Goal: Task Accomplishment & Management: Use online tool/utility

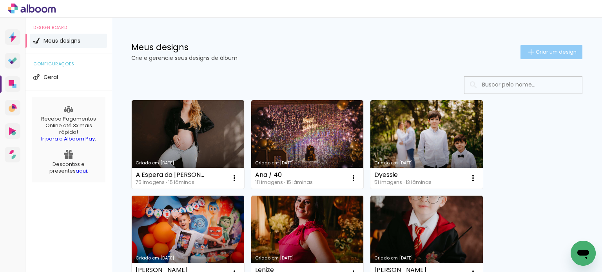
click at [540, 51] on span "Criar um design" at bounding box center [556, 51] width 41 height 5
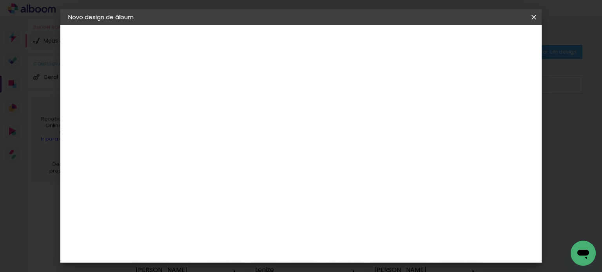
click at [199, 114] on paper-input-container "Título do álbum" at bounding box center [196, 106] width 5 height 20
type input "[PERSON_NAME]"
type paper-input "[PERSON_NAME]"
click at [0, 0] on slot "Avançar" at bounding box center [0, 0] width 0 height 0
click at [259, 141] on paper-input-container at bounding box center [216, 150] width 85 height 18
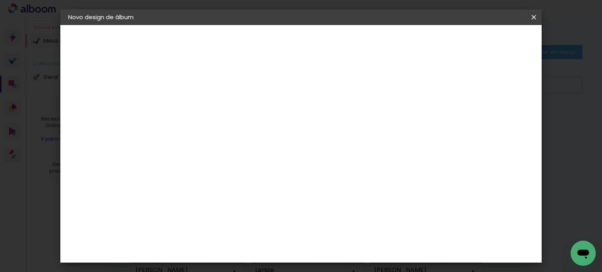
click at [256, 149] on input at bounding box center [216, 149] width 79 height 10
type input "su"
type paper-input "su"
click at [243, 180] on paper-item "Grupo Foto Sul" at bounding box center [208, 182] width 69 height 27
click at [322, 117] on paper-item "Tamanho Livre" at bounding box center [287, 119] width 70 height 17
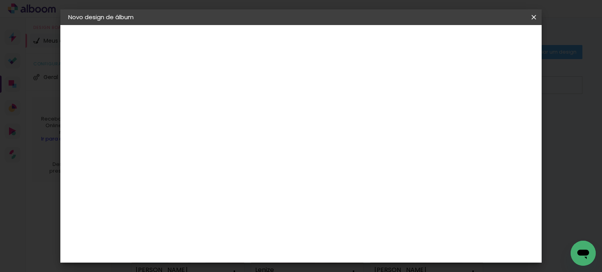
click at [0, 0] on slot "Tamanho Livre" at bounding box center [0, 0] width 0 height 0
click at [322, 79] on div "Avançado Tamanho Livre Sugerir uma encadernadora" at bounding box center [287, 125] width 70 height 99
click at [0, 0] on slot "Avançar" at bounding box center [0, 0] width 0 height 0
click at [0, 0] on slot "Voltar" at bounding box center [0, 0] width 0 height 0
click at [334, 92] on div "Fornecedor Escolha um fornecedor ou avance com o tamanho livre. Voltar Avançar" at bounding box center [248, 58] width 172 height 67
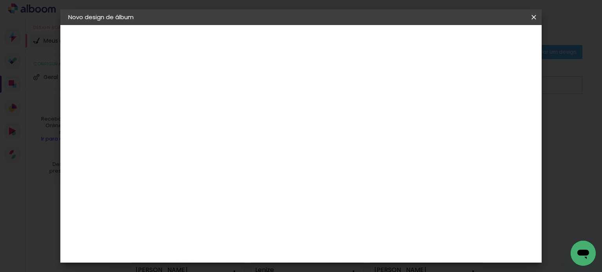
click at [0, 0] on slot "Tamanho Livre" at bounding box center [0, 0] width 0 height 0
click at [266, 120] on iron-icon at bounding box center [260, 118] width 9 height 9
click at [322, 132] on div at bounding box center [287, 134] width 70 height 10
click at [0, 0] on slot "Tamanho Livre" at bounding box center [0, 0] width 0 height 0
click at [322, 134] on div at bounding box center [287, 134] width 70 height 10
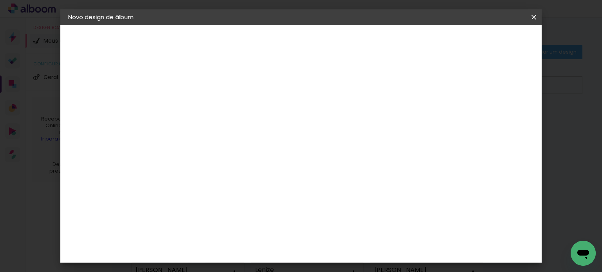
click at [322, 134] on div at bounding box center [287, 134] width 70 height 10
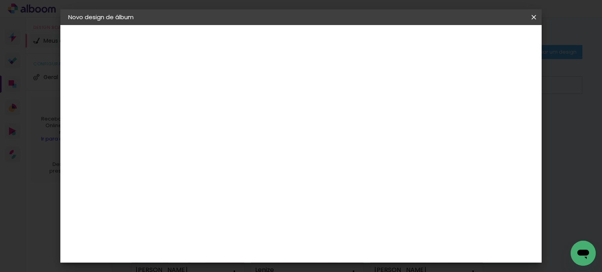
drag, startPoint x: 382, startPoint y: 134, endPoint x: 337, endPoint y: 137, distance: 46.0
click at [322, 134] on div at bounding box center [287, 134] width 70 height 10
click at [322, 112] on paper-item "Tamanho Livre" at bounding box center [287, 119] width 70 height 17
click at [322, 81] on div "Avançado Tamanho Livre Sugerir uma encadernadora" at bounding box center [287, 125] width 70 height 99
drag, startPoint x: 502, startPoint y: 61, endPoint x: 518, endPoint y: 57, distance: 16.9
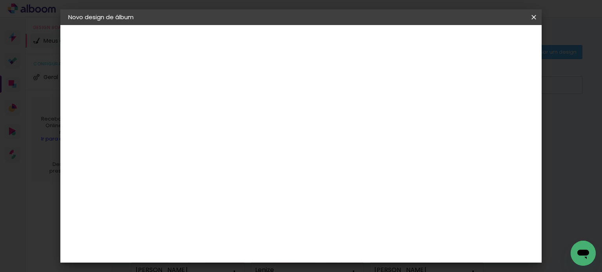
click at [334, 58] on header "Fornecedor Escolha um fornecedor ou avance com o tamanho livre. Voltar Avançar" at bounding box center [248, 51] width 172 height 53
drag, startPoint x: 520, startPoint y: 59, endPoint x: 513, endPoint y: 71, distance: 14.0
click at [334, 59] on header "Fornecedor Escolha um fornecedor ou avance com o tamanho livre. Voltar Avançar" at bounding box center [248, 51] width 172 height 53
drag, startPoint x: 513, startPoint y: 71, endPoint x: 491, endPoint y: 67, distance: 23.1
click at [334, 74] on div "Fornecedor Escolha um fornecedor ou avance com o tamanho livre. Voltar Avançar" at bounding box center [248, 58] width 172 height 67
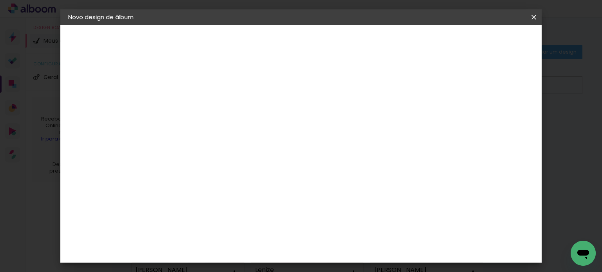
click at [0, 0] on slot "Voltar" at bounding box center [0, 0] width 0 height 0
click at [0, 0] on slot "Avançar" at bounding box center [0, 0] width 0 height 0
click at [240, 149] on input "su" at bounding box center [208, 149] width 63 height 10
click at [243, 181] on paper-item "Grupo Foto Sul" at bounding box center [208, 182] width 69 height 27
click at [210, 177] on div "Grupo Foto Sul" at bounding box center [201, 181] width 20 height 19
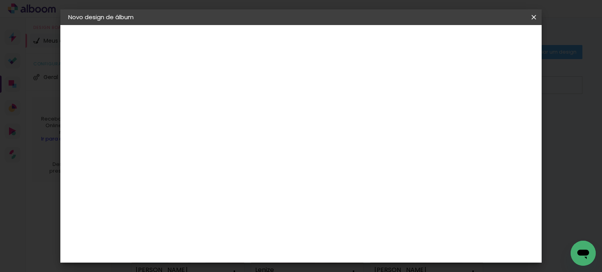
click at [0, 0] on slot "Avançar" at bounding box center [0, 0] width 0 height 0
click at [536, 14] on iron-icon at bounding box center [533, 17] width 9 height 8
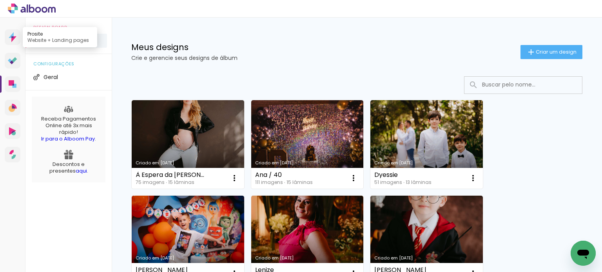
click at [13, 42] on icon at bounding box center [13, 37] width 8 height 10
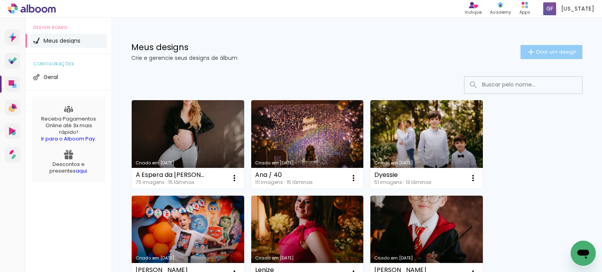
click at [520, 52] on paper-button "Criar um design" at bounding box center [551, 52] width 62 height 14
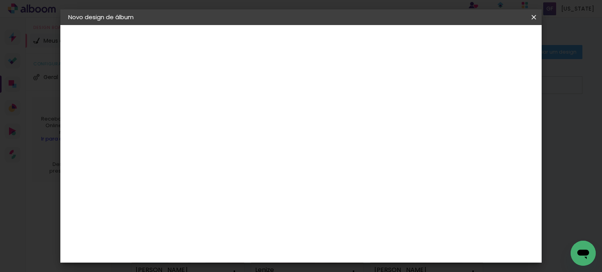
click at [196, 105] on input at bounding box center [196, 105] width 0 height 12
type input "[PERSON_NAME]"
type paper-input "[PERSON_NAME]"
click at [277, 37] on paper-button "Avançar" at bounding box center [257, 41] width 38 height 13
click at [256, 149] on input at bounding box center [216, 149] width 79 height 10
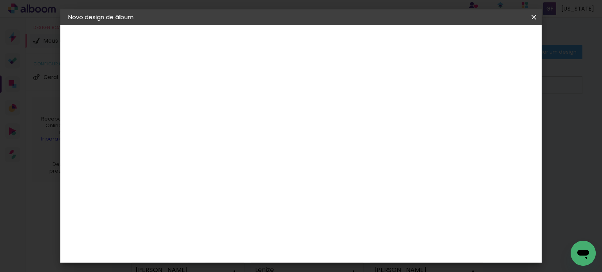
type input "sul"
type paper-input "sul"
click at [210, 178] on div "Grupo Foto Sul" at bounding box center [201, 181] width 20 height 19
click at [0, 0] on slot "Avançar" at bounding box center [0, 0] width 0 height 0
click at [249, 169] on span "20 × 25" at bounding box center [231, 179] width 36 height 21
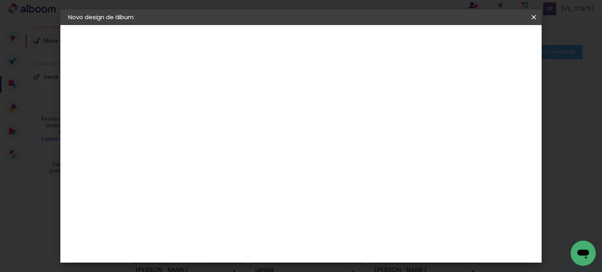
click at [336, 34] on header "Modelo Escolha o modelo do álbum. Voltar Avançar" at bounding box center [249, 48] width 174 height 47
click at [324, 36] on paper-button "Avançar" at bounding box center [305, 41] width 38 height 13
click at [429, 35] on paper-button "Iniciar design" at bounding box center [403, 41] width 51 height 13
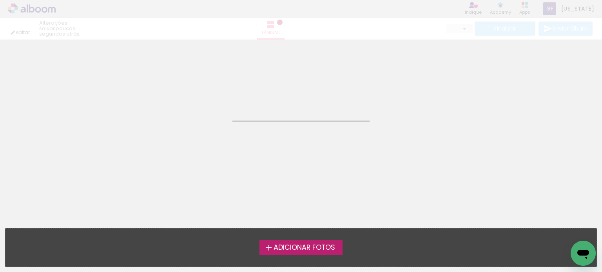
click at [264, 249] on iron-icon at bounding box center [268, 247] width 9 height 9
click at [0, 0] on input "file" at bounding box center [0, 0] width 0 height 0
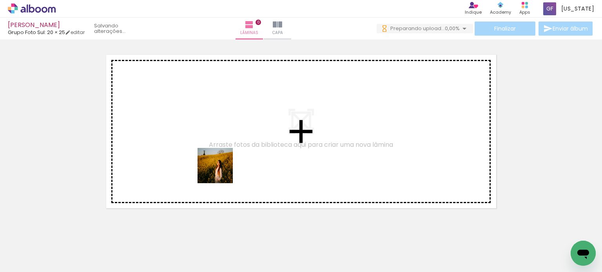
drag, startPoint x: 108, startPoint y: 236, endPoint x: 233, endPoint y: 161, distance: 145.5
click at [233, 161] on quentale-workspace at bounding box center [301, 136] width 602 height 272
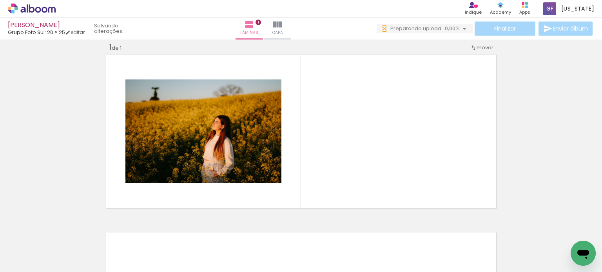
scroll to position [10, 0]
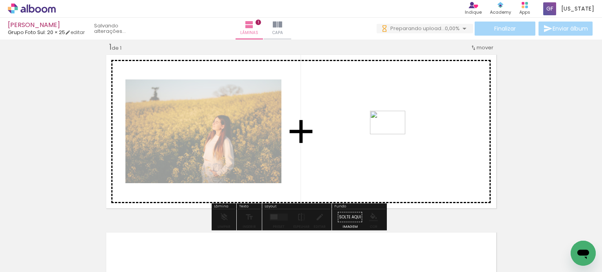
drag, startPoint x: 134, startPoint y: 247, endPoint x: 393, endPoint y: 134, distance: 283.2
click at [393, 134] on quentale-workspace at bounding box center [301, 136] width 602 height 272
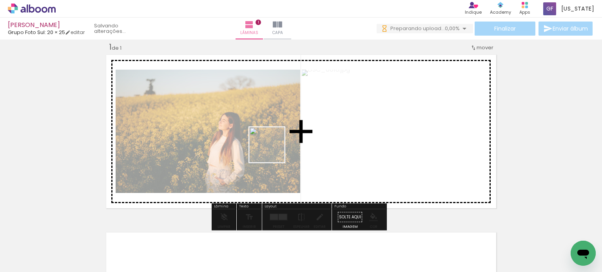
drag, startPoint x: 178, startPoint y: 252, endPoint x: 257, endPoint y: 181, distance: 106.3
click at [273, 150] on quentale-workspace at bounding box center [301, 136] width 602 height 272
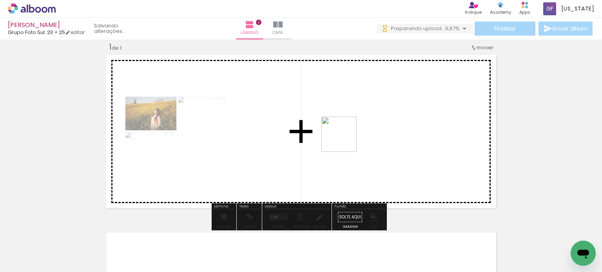
drag, startPoint x: 224, startPoint y: 249, endPoint x: 345, endPoint y: 140, distance: 162.9
click at [345, 140] on quentale-workspace at bounding box center [301, 136] width 602 height 272
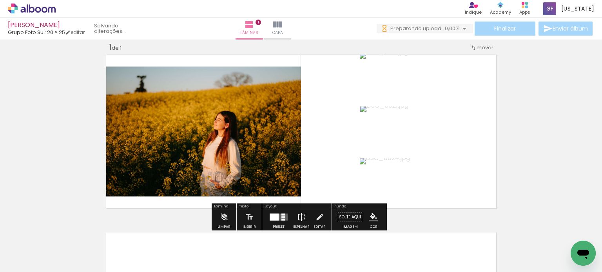
scroll to position [0, 0]
click at [302, 216] on iron-icon at bounding box center [301, 218] width 9 height 16
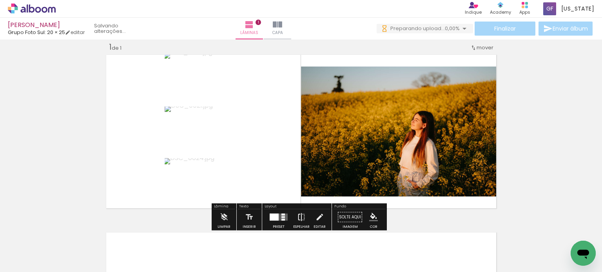
click at [301, 214] on iron-icon at bounding box center [301, 218] width 9 height 16
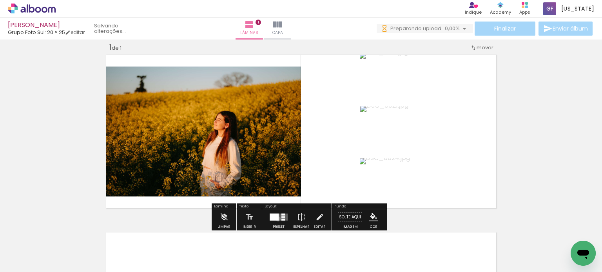
click at [277, 218] on quentale-layouter at bounding box center [279, 217] width 18 height 7
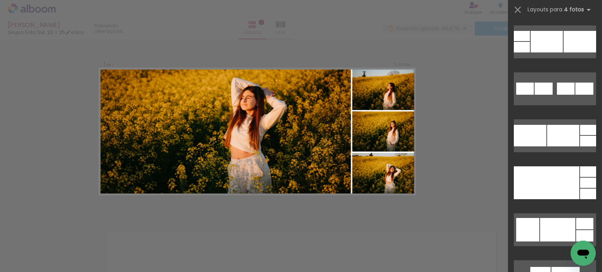
scroll to position [3527, 0]
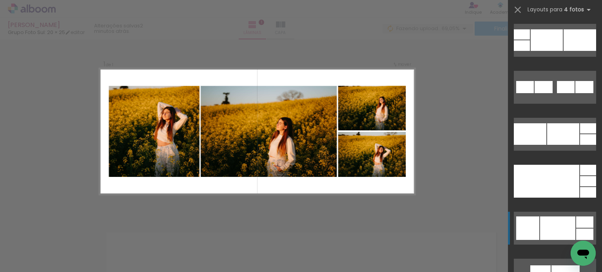
click at [561, 216] on quentale-layouter at bounding box center [555, 228] width 82 height 33
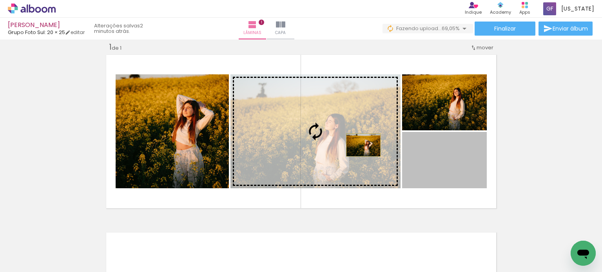
drag, startPoint x: 446, startPoint y: 163, endPoint x: 360, endPoint y: 145, distance: 88.0
click at [0, 0] on slot at bounding box center [0, 0] width 0 height 0
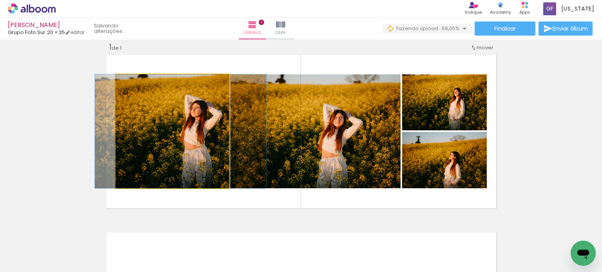
drag, startPoint x: 180, startPoint y: 134, endPoint x: 188, endPoint y: 133, distance: 8.4
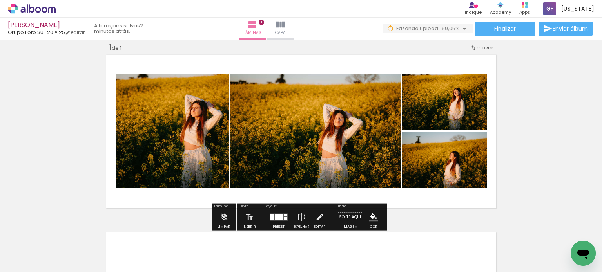
click at [279, 214] on div at bounding box center [279, 217] width 8 height 6
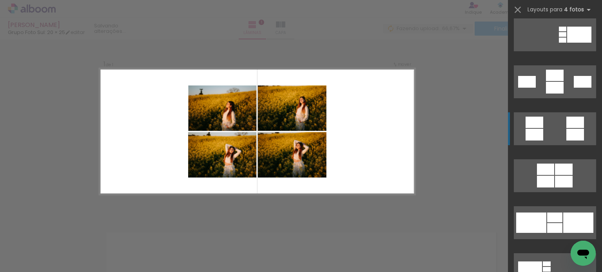
scroll to position [862, 0]
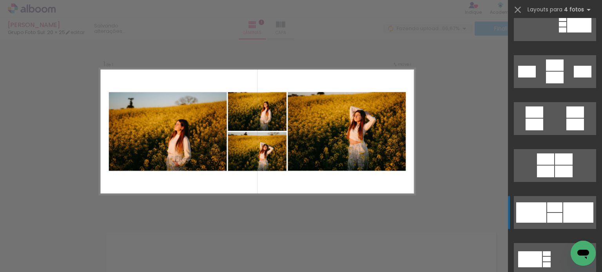
click at [573, 213] on div at bounding box center [578, 213] width 30 height 20
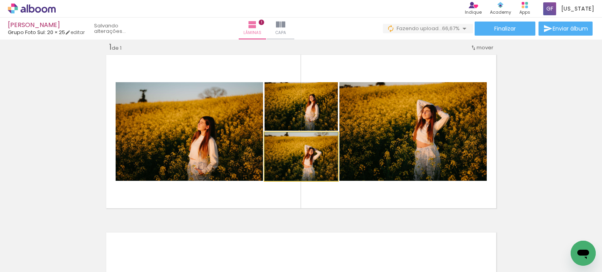
click at [314, 161] on quentale-photo at bounding box center [301, 156] width 73 height 49
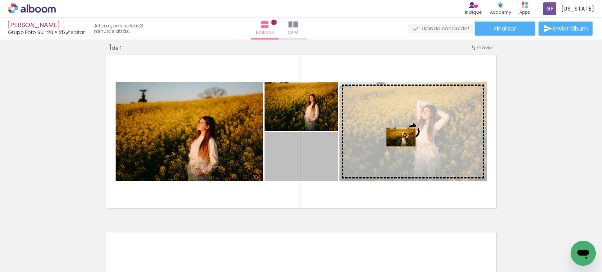
drag, startPoint x: 314, startPoint y: 161, endPoint x: 398, endPoint y: 137, distance: 87.7
click at [0, 0] on slot at bounding box center [0, 0] width 0 height 0
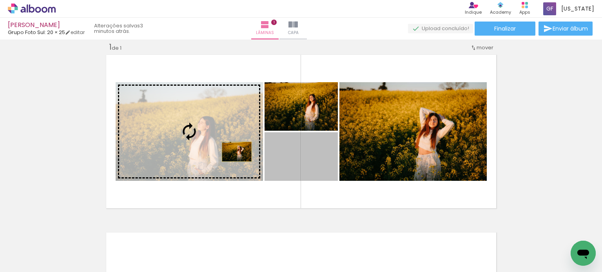
drag, startPoint x: 314, startPoint y: 167, endPoint x: 234, endPoint y: 152, distance: 81.5
click at [0, 0] on slot at bounding box center [0, 0] width 0 height 0
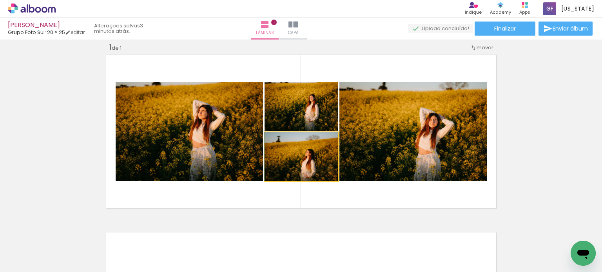
drag, startPoint x: 299, startPoint y: 163, endPoint x: 301, endPoint y: 153, distance: 9.6
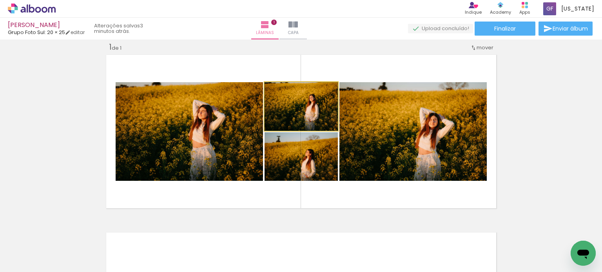
drag, startPoint x: 315, startPoint y: 108, endPoint x: 315, endPoint y: 118, distance: 9.4
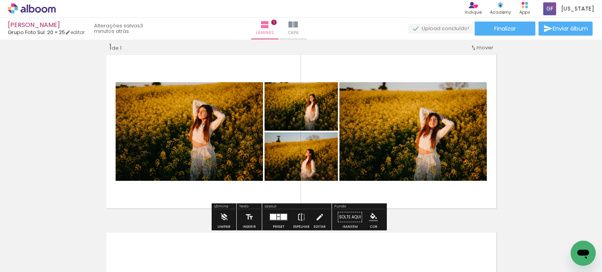
click at [540, 142] on div "Inserir lâmina 1 de 1" at bounding box center [301, 211] width 602 height 356
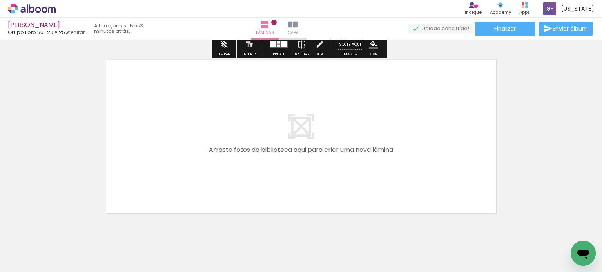
scroll to position [202, 0]
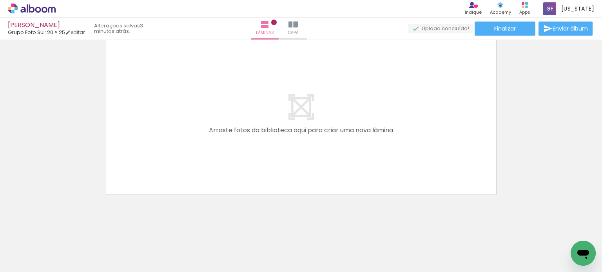
drag, startPoint x: 257, startPoint y: 250, endPoint x: 272, endPoint y: 200, distance: 52.4
click at [265, 182] on quentale-workspace at bounding box center [301, 136] width 602 height 272
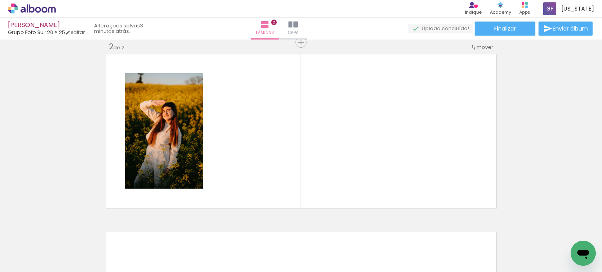
scroll to position [188, 0]
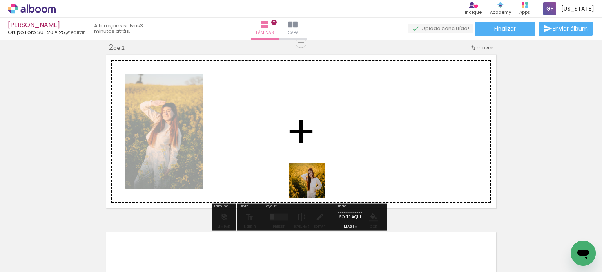
drag, startPoint x: 299, startPoint y: 247, endPoint x: 313, endPoint y: 186, distance: 62.7
click at [313, 186] on quentale-workspace at bounding box center [301, 136] width 602 height 272
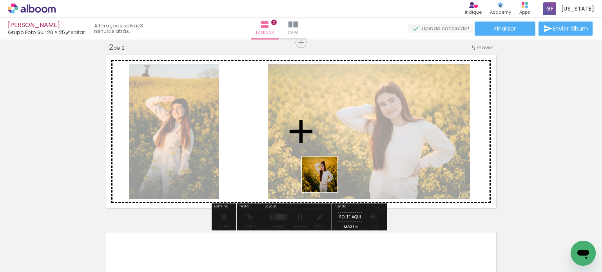
drag, startPoint x: 342, startPoint y: 251, endPoint x: 326, endPoint y: 180, distance: 72.7
click at [326, 180] on quentale-workspace at bounding box center [301, 136] width 602 height 272
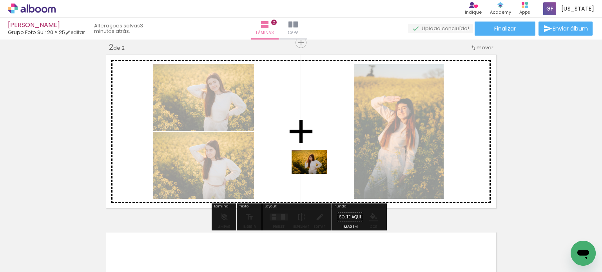
drag, startPoint x: 389, startPoint y: 250, endPoint x: 315, endPoint y: 174, distance: 105.9
click at [315, 174] on quentale-workspace at bounding box center [301, 136] width 602 height 272
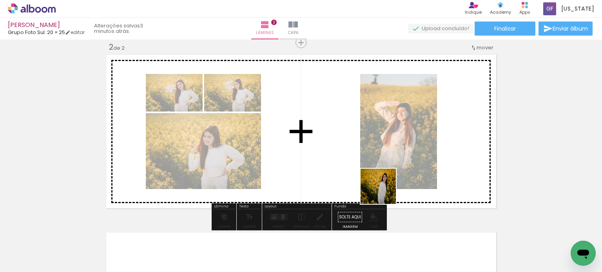
drag, startPoint x: 434, startPoint y: 249, endPoint x: 344, endPoint y: 180, distance: 113.5
click at [354, 160] on quentale-workspace at bounding box center [301, 136] width 602 height 272
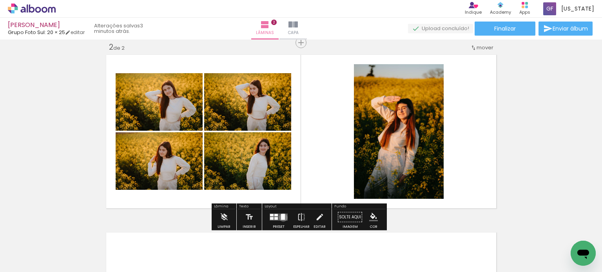
click at [281, 218] on div at bounding box center [283, 217] width 4 height 6
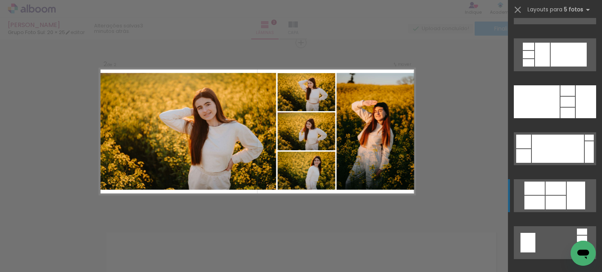
scroll to position [1215, 0]
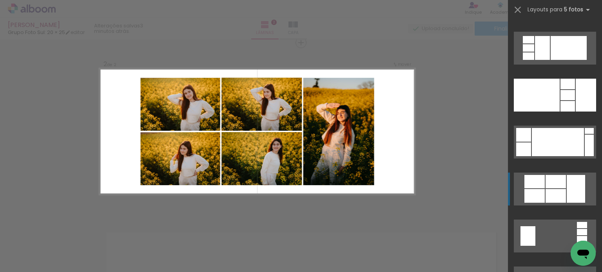
click at [550, 194] on div at bounding box center [556, 196] width 20 height 14
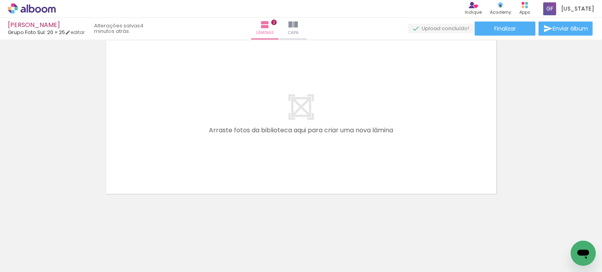
scroll to position [0, 316]
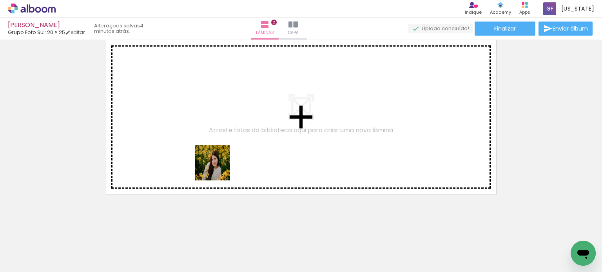
drag, startPoint x: 190, startPoint y: 207, endPoint x: 234, endPoint y: 179, distance: 51.2
click at [238, 147] on quentale-workspace at bounding box center [301, 136] width 602 height 272
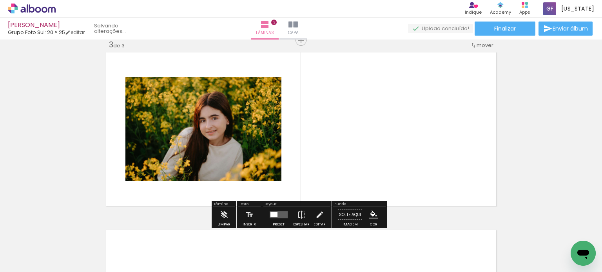
scroll to position [366, 0]
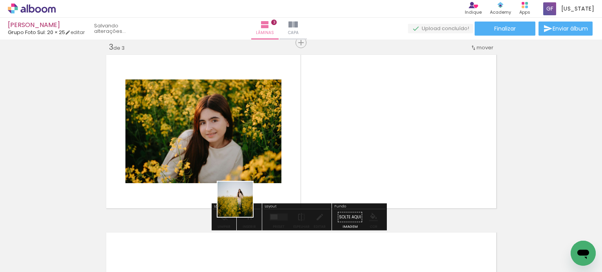
drag, startPoint x: 234, startPoint y: 214, endPoint x: 265, endPoint y: 173, distance: 51.7
click at [261, 168] on quentale-workspace at bounding box center [301, 136] width 602 height 272
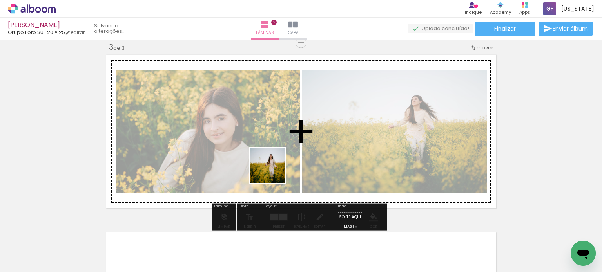
drag, startPoint x: 252, startPoint y: 231, endPoint x: 277, endPoint y: 163, distance: 72.3
click at [275, 166] on quentale-workspace at bounding box center [301, 136] width 602 height 272
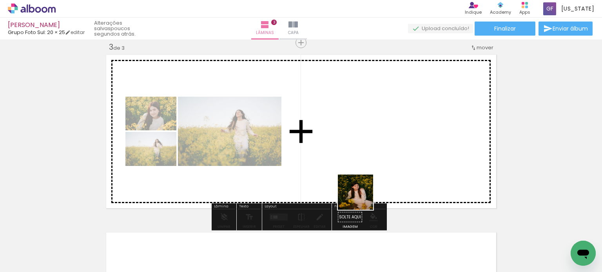
drag, startPoint x: 376, startPoint y: 232, endPoint x: 352, endPoint y: 174, distance: 62.4
click at [352, 174] on quentale-workspace at bounding box center [301, 136] width 602 height 272
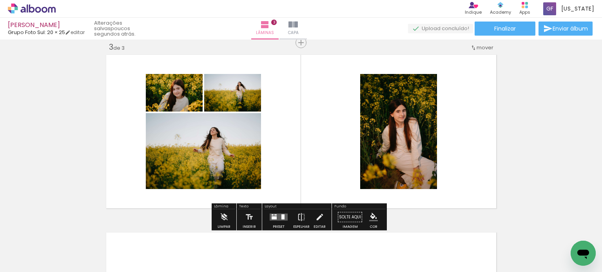
click at [280, 213] on div at bounding box center [278, 218] width 21 height 16
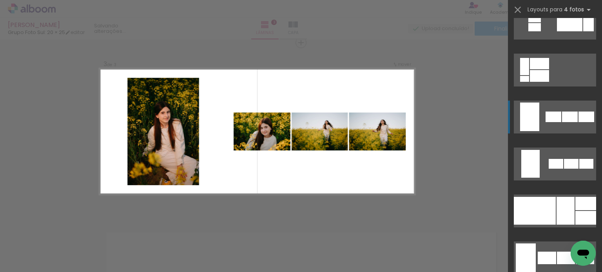
scroll to position [509, 0]
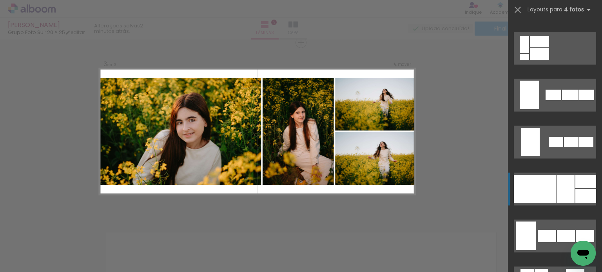
click at [557, 190] on div at bounding box center [565, 189] width 18 height 28
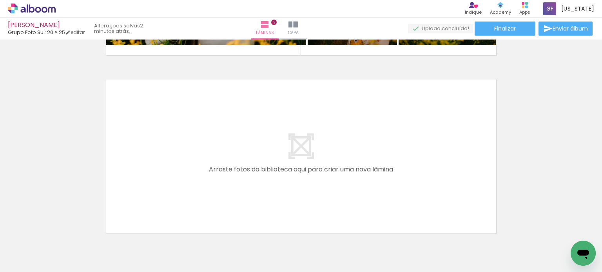
scroll to position [522, 0]
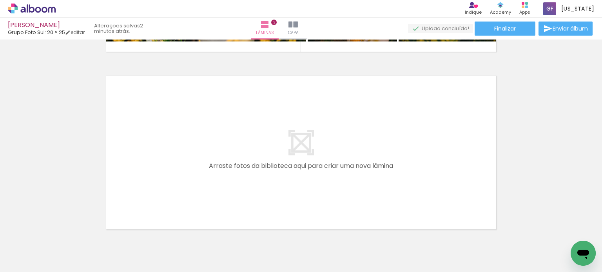
drag, startPoint x: 141, startPoint y: 200, endPoint x: 146, endPoint y: 196, distance: 6.9
click at [146, 196] on quentale-workspace at bounding box center [301, 136] width 602 height 272
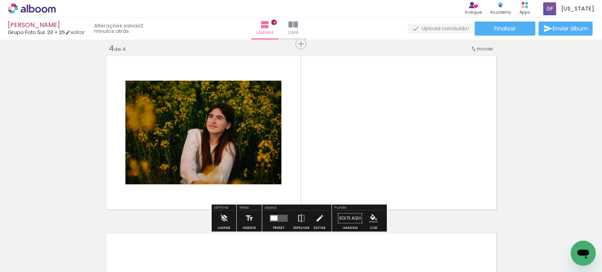
scroll to position [544, 0]
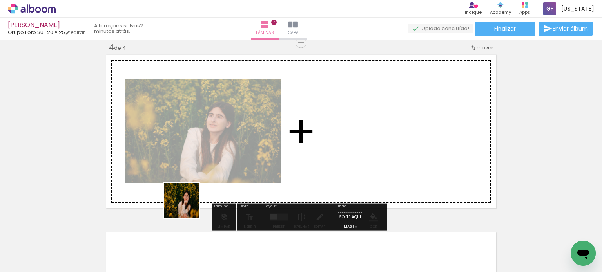
drag, startPoint x: 156, startPoint y: 247, endPoint x: 218, endPoint y: 175, distance: 95.0
click at [218, 172] on quentale-workspace at bounding box center [301, 136] width 602 height 272
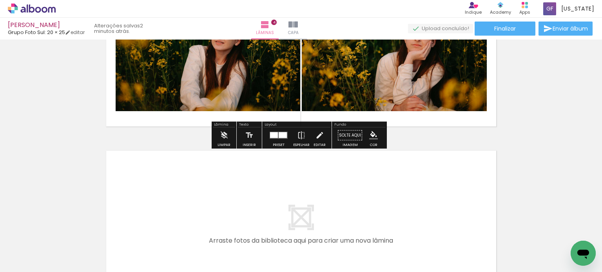
scroll to position [661, 0]
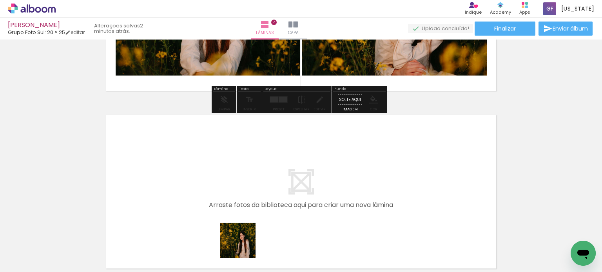
drag, startPoint x: 244, startPoint y: 247, endPoint x: 270, endPoint y: 191, distance: 61.4
click at [270, 191] on quentale-workspace at bounding box center [301, 136] width 602 height 272
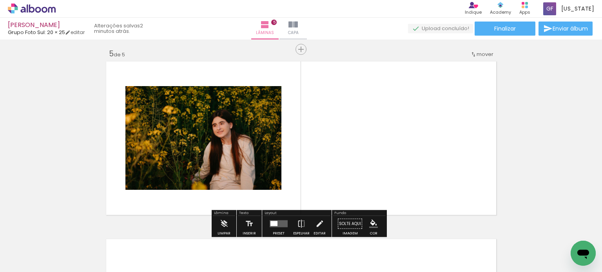
scroll to position [721, 0]
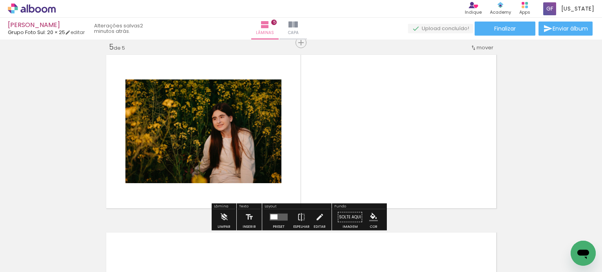
drag, startPoint x: 281, startPoint y: 246, endPoint x: 329, endPoint y: 190, distance: 74.2
click at [321, 164] on quentale-workspace at bounding box center [301, 136] width 602 height 272
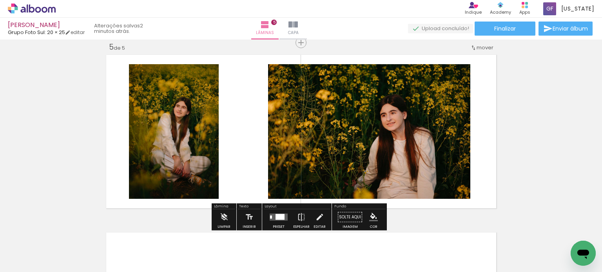
drag, startPoint x: 316, startPoint y: 216, endPoint x: 306, endPoint y: 161, distance: 55.4
click at [303, 175] on quentale-workspace at bounding box center [301, 136] width 602 height 272
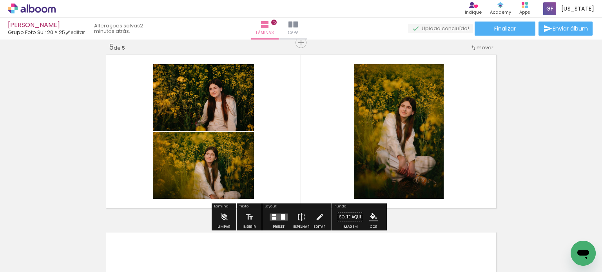
drag, startPoint x: 361, startPoint y: 240, endPoint x: 319, endPoint y: 123, distance: 124.1
click at [335, 155] on quentale-workspace at bounding box center [301, 136] width 602 height 272
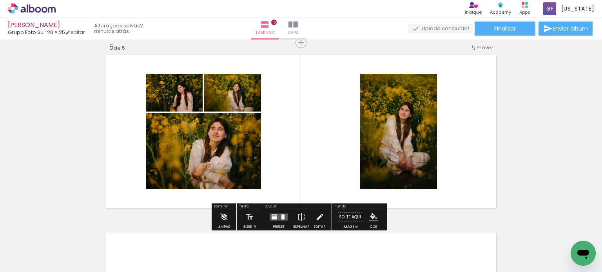
click at [274, 215] on div at bounding box center [275, 215] width 2 height 1
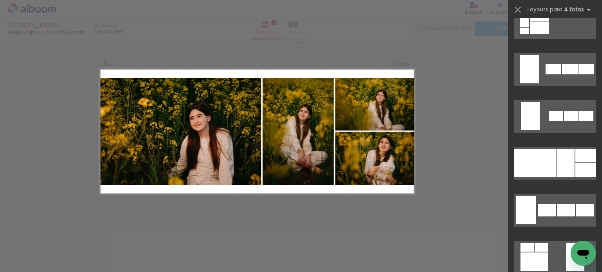
scroll to position [549, 0]
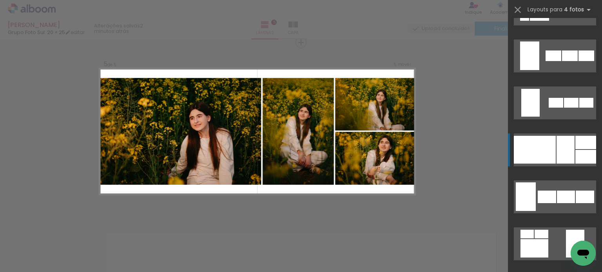
click at [559, 152] on div at bounding box center [565, 150] width 18 height 28
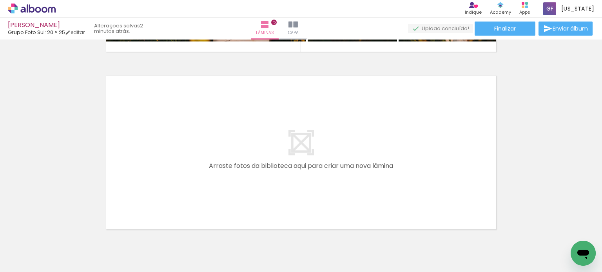
scroll to position [0, 688]
drag, startPoint x: 229, startPoint y: 257, endPoint x: 243, endPoint y: 188, distance: 70.3
click at [243, 188] on quentale-workspace at bounding box center [301, 136] width 602 height 272
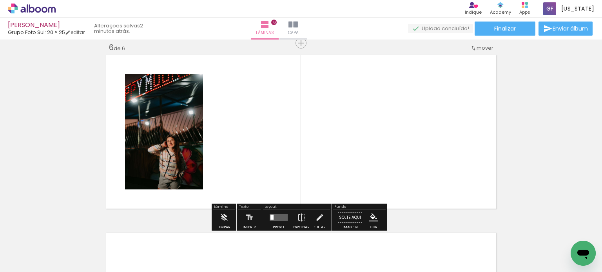
scroll to position [899, 0]
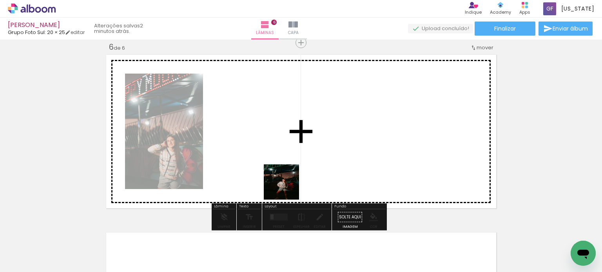
drag, startPoint x: 272, startPoint y: 254, endPoint x: 305, endPoint y: 168, distance: 91.9
click at [300, 172] on quentale-workspace at bounding box center [301, 136] width 602 height 272
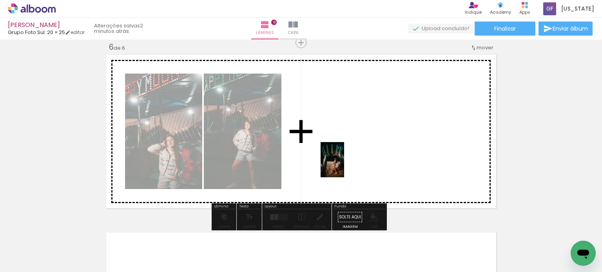
drag, startPoint x: 323, startPoint y: 250, endPoint x: 350, endPoint y: 174, distance: 81.3
click at [348, 161] on quentale-workspace at bounding box center [301, 136] width 602 height 272
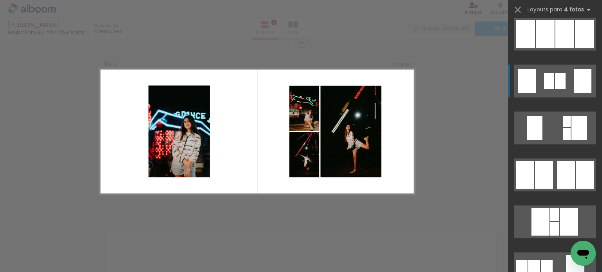
scroll to position [588, 0]
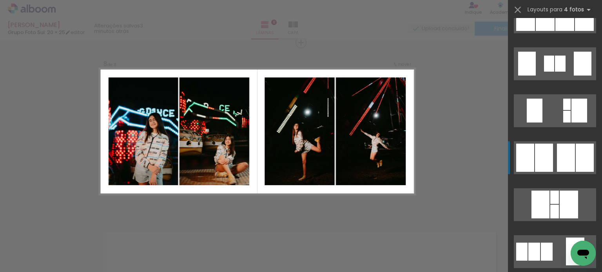
click at [549, 159] on div at bounding box center [544, 158] width 18 height 28
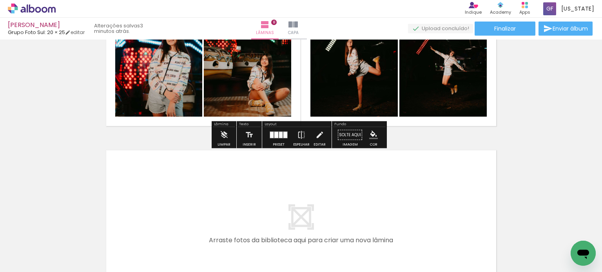
scroll to position [1373, 0]
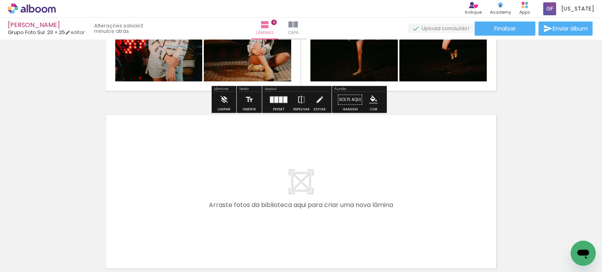
drag, startPoint x: 271, startPoint y: 183, endPoint x: 273, endPoint y: 177, distance: 5.8
click at [273, 177] on quentale-workspace at bounding box center [301, 136] width 602 height 272
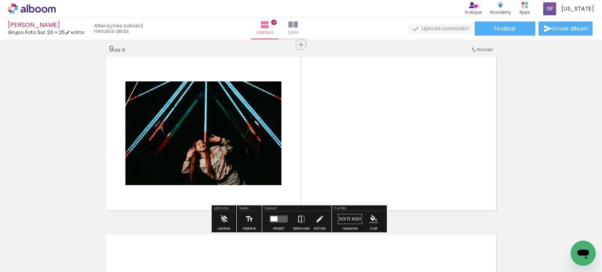
scroll to position [1433, 0]
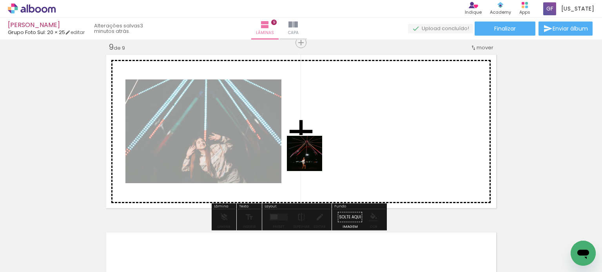
drag, startPoint x: 310, startPoint y: 160, endPoint x: 320, endPoint y: 179, distance: 21.7
click at [312, 158] on quentale-workspace at bounding box center [301, 136] width 602 height 272
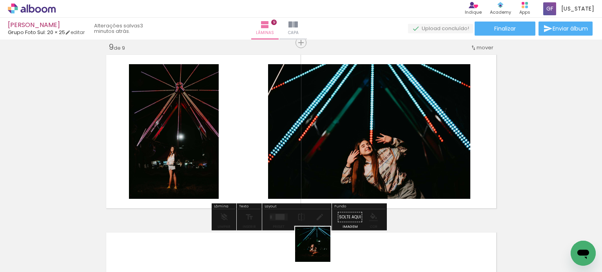
drag, startPoint x: 317, startPoint y: 255, endPoint x: 336, endPoint y: 161, distance: 96.3
click at [334, 154] on quentale-workspace at bounding box center [301, 136] width 602 height 272
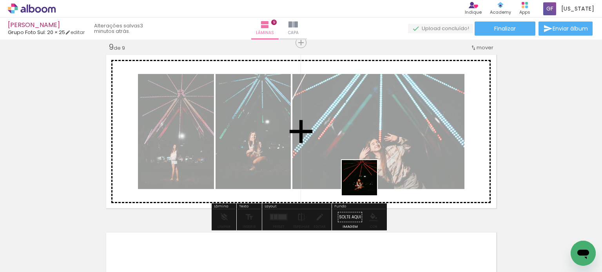
drag, startPoint x: 369, startPoint y: 204, endPoint x: 374, endPoint y: 185, distance: 19.4
click at [365, 182] on quentale-workspace at bounding box center [301, 136] width 602 height 272
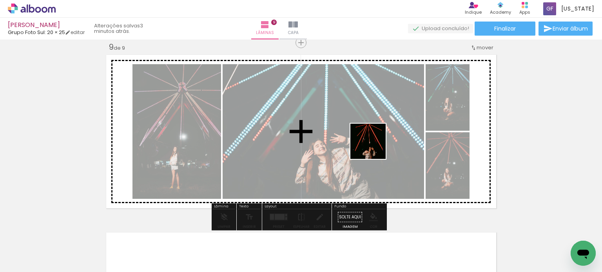
drag, startPoint x: 379, startPoint y: 163, endPoint x: 339, endPoint y: 178, distance: 42.7
click at [373, 141] on quentale-workspace at bounding box center [301, 136] width 602 height 272
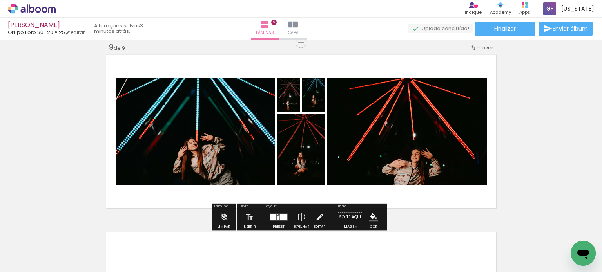
drag, startPoint x: 278, startPoint y: 217, endPoint x: 284, endPoint y: 195, distance: 22.4
click at [280, 216] on div at bounding box center [283, 217] width 7 height 6
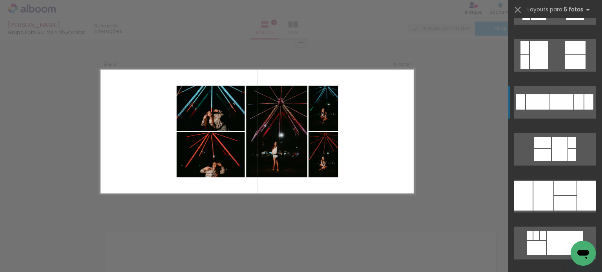
scroll to position [509, 0]
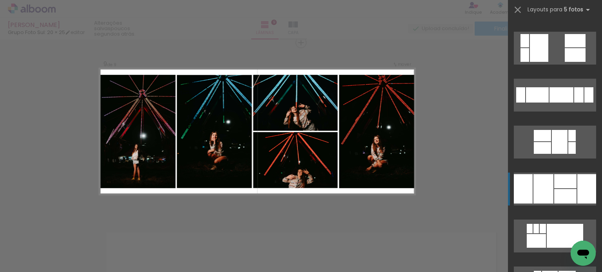
click at [557, 186] on div at bounding box center [565, 181] width 22 height 14
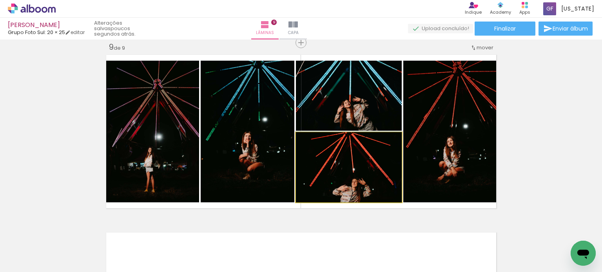
drag, startPoint x: 357, startPoint y: 183, endPoint x: 358, endPoint y: 173, distance: 10.6
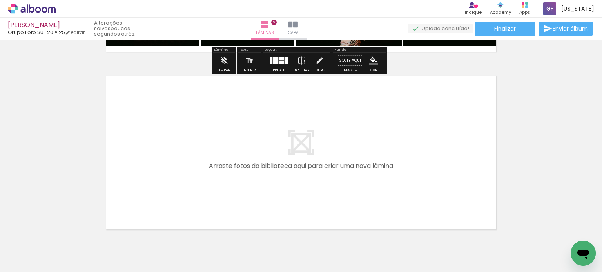
scroll to position [0, 1294]
drag, startPoint x: 370, startPoint y: 254, endPoint x: 327, endPoint y: 159, distance: 103.7
click at [327, 159] on quentale-workspace at bounding box center [301, 136] width 602 height 272
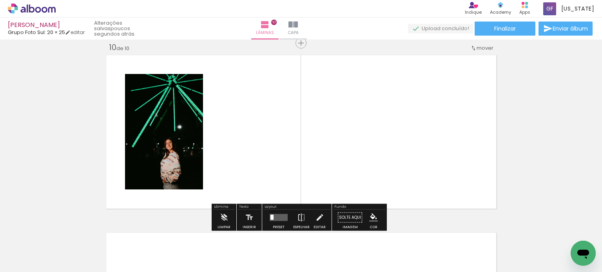
scroll to position [1611, 0]
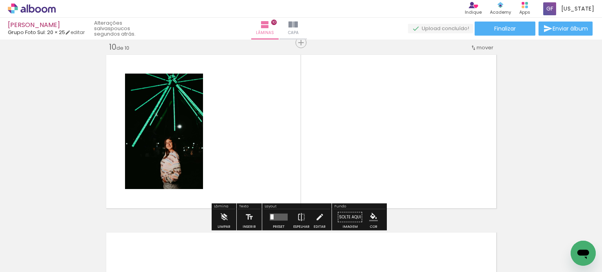
drag, startPoint x: 407, startPoint y: 242, endPoint x: 398, endPoint y: 155, distance: 87.4
click at [381, 141] on quentale-workspace at bounding box center [301, 136] width 602 height 272
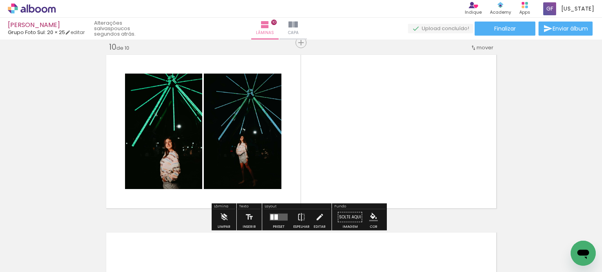
drag, startPoint x: 461, startPoint y: 250, endPoint x: 414, endPoint y: 135, distance: 123.9
click at [414, 135] on quentale-workspace at bounding box center [301, 136] width 602 height 272
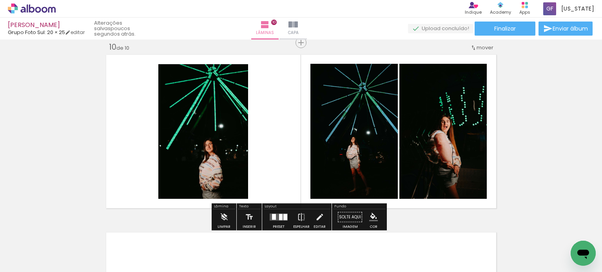
scroll to position [0, 1308]
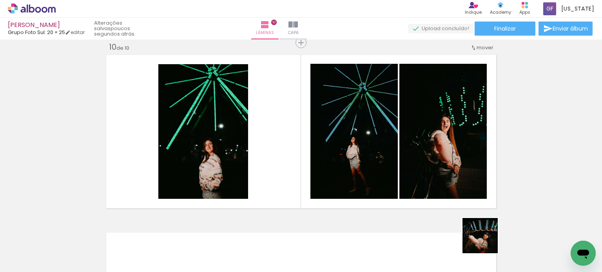
drag, startPoint x: 489, startPoint y: 248, endPoint x: 412, endPoint y: 160, distance: 117.2
click at [355, 118] on quentale-workspace at bounding box center [301, 136] width 602 height 272
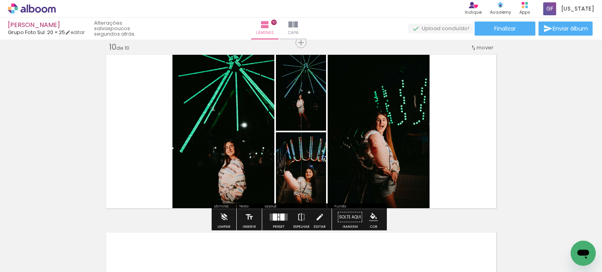
drag, startPoint x: 531, startPoint y: 249, endPoint x: 462, endPoint y: 156, distance: 115.8
click at [418, 123] on quentale-workspace at bounding box center [301, 136] width 602 height 272
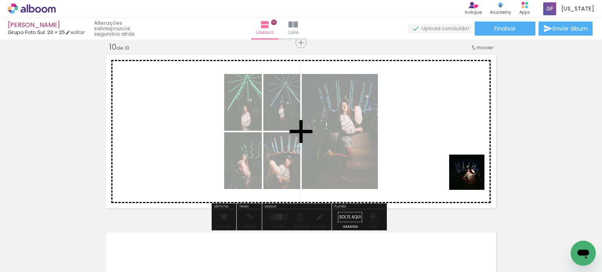
drag, startPoint x: 569, startPoint y: 245, endPoint x: 422, endPoint y: 147, distance: 177.5
click at [428, 143] on quentale-workspace at bounding box center [301, 136] width 602 height 272
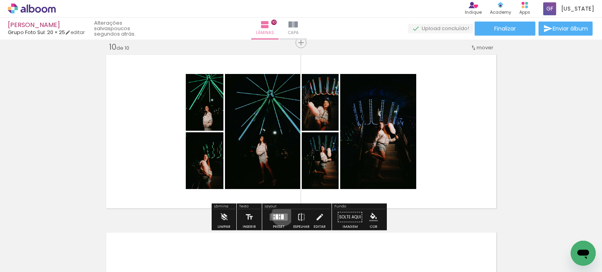
click at [281, 215] on div at bounding box center [282, 217] width 3 height 5
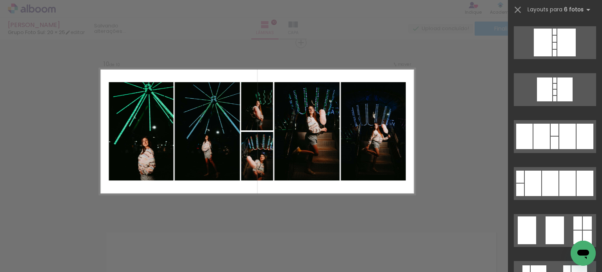
scroll to position [1999, 0]
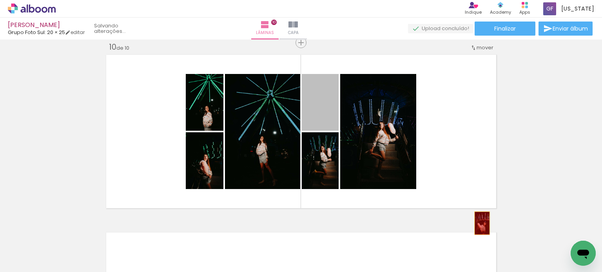
drag, startPoint x: 327, startPoint y: 118, endPoint x: 396, endPoint y: 181, distance: 93.5
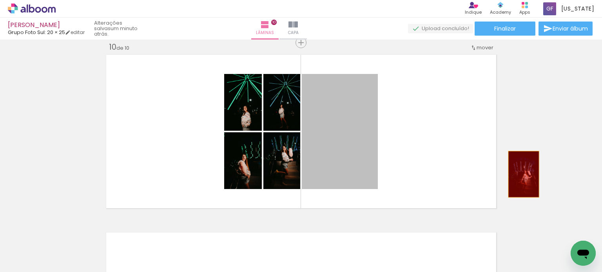
drag, startPoint x: 364, startPoint y: 155, endPoint x: 417, endPoint y: 176, distance: 57.9
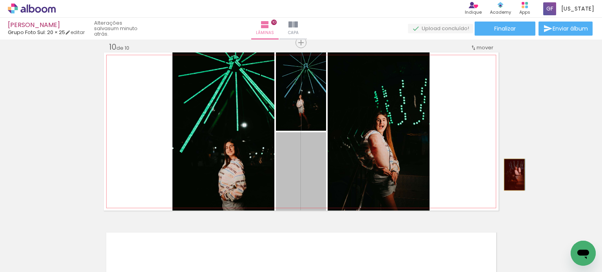
drag, startPoint x: 305, startPoint y: 179, endPoint x: 511, endPoint y: 175, distance: 206.2
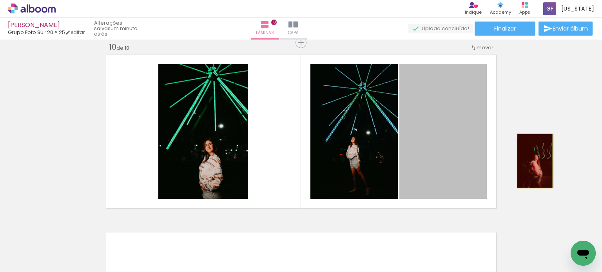
drag, startPoint x: 433, startPoint y: 174, endPoint x: 531, endPoint y: 161, distance: 99.7
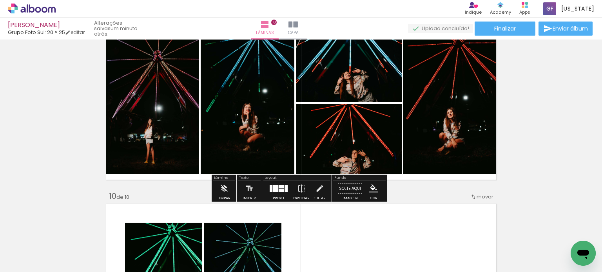
scroll to position [1415, 0]
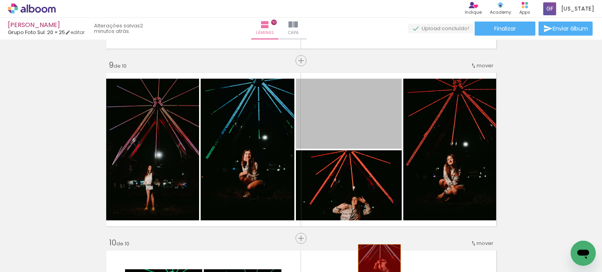
drag, startPoint x: 368, startPoint y: 130, endPoint x: 410, endPoint y: 218, distance: 97.1
click at [376, 259] on quentale-workspace at bounding box center [301, 136] width 602 height 272
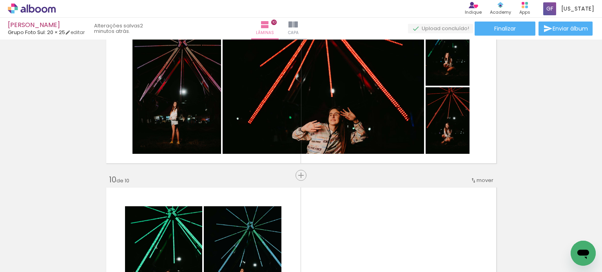
scroll to position [1572, 0]
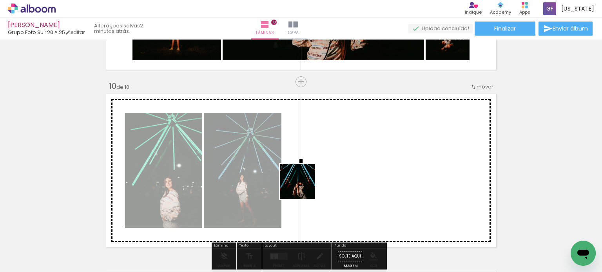
drag, startPoint x: 141, startPoint y: 249, endPoint x: 367, endPoint y: 170, distance: 239.5
click at [367, 170] on quentale-workspace at bounding box center [301, 136] width 602 height 272
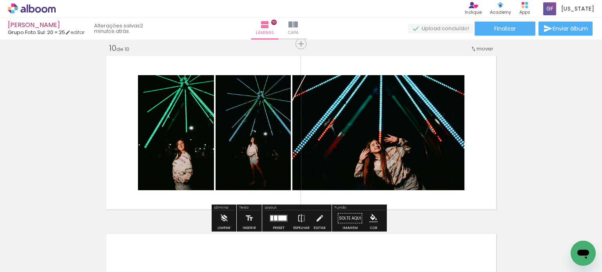
scroll to position [1611, 0]
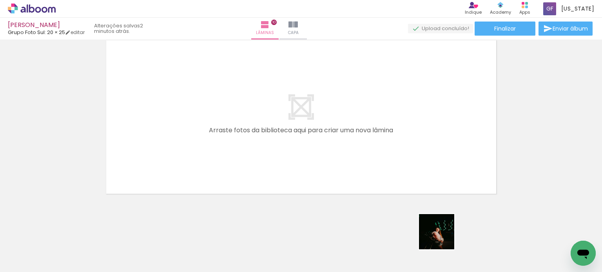
drag, startPoint x: 443, startPoint y: 241, endPoint x: 450, endPoint y: 190, distance: 51.0
click at [416, 186] on quentale-workspace at bounding box center [301, 136] width 602 height 272
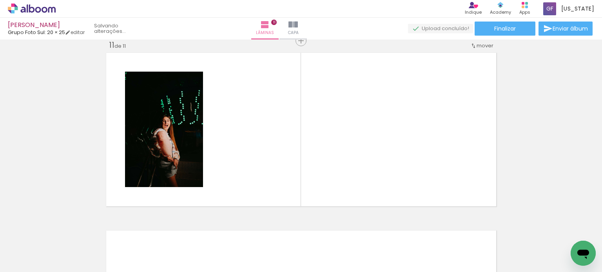
scroll to position [1789, 0]
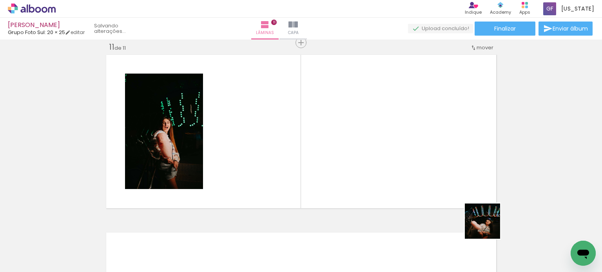
drag, startPoint x: 494, startPoint y: 237, endPoint x: 455, endPoint y: 149, distance: 95.8
click at [445, 163] on quentale-workspace at bounding box center [301, 136] width 602 height 272
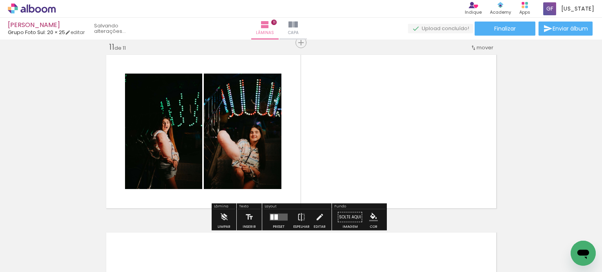
drag, startPoint x: 505, startPoint y: 202, endPoint x: 520, endPoint y: 194, distance: 17.4
click at [491, 166] on quentale-workspace at bounding box center [301, 136] width 602 height 272
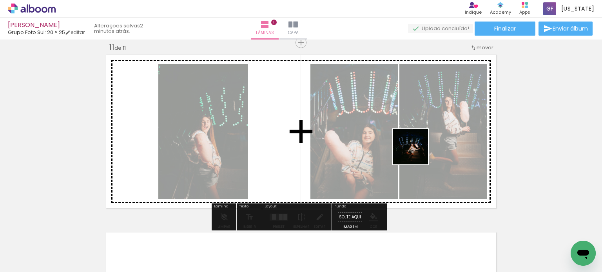
drag, startPoint x: 571, startPoint y: 238, endPoint x: 402, endPoint y: 159, distance: 186.2
click at [415, 152] on quentale-workspace at bounding box center [301, 136] width 602 height 272
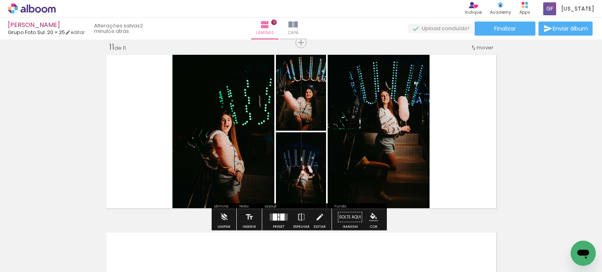
click at [270, 214] on quentale-layouter at bounding box center [279, 217] width 18 height 7
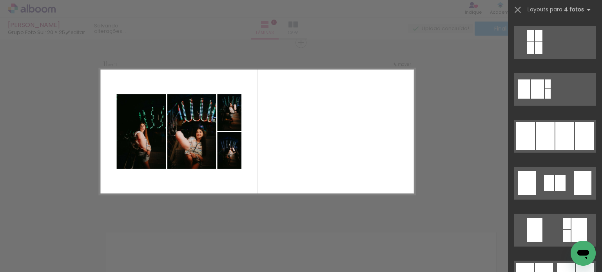
scroll to position [470, 0]
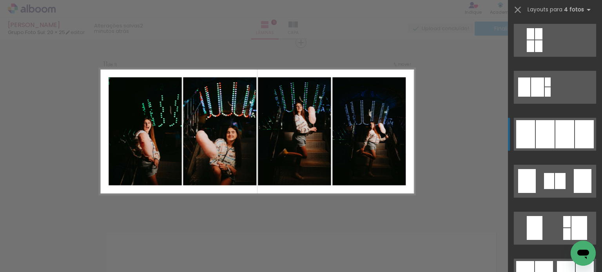
click at [560, 128] on div at bounding box center [564, 134] width 19 height 28
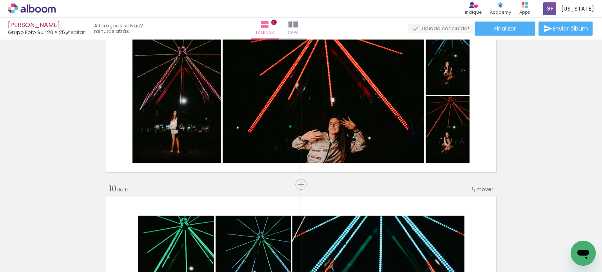
scroll to position [1436, 0]
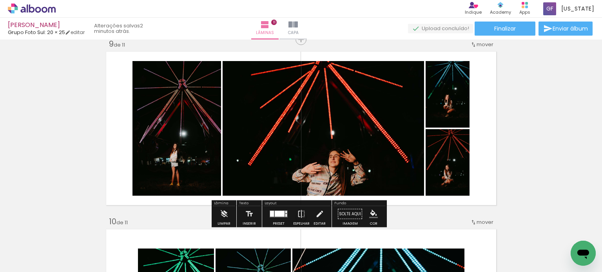
click at [281, 215] on div at bounding box center [280, 214] width 10 height 6
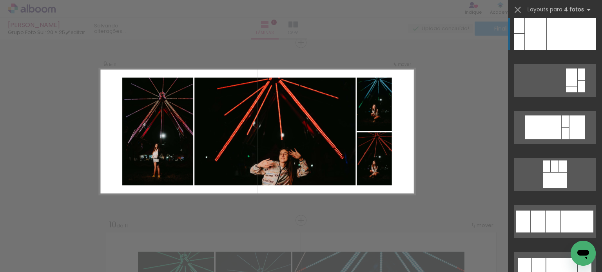
scroll to position [941, 0]
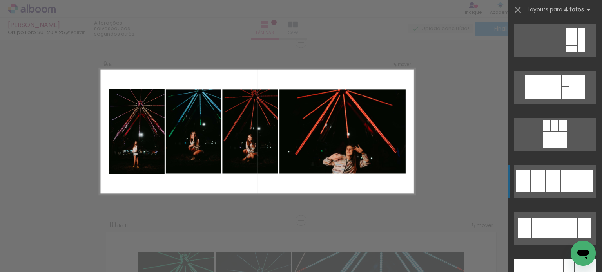
click at [557, 187] on quentale-layouter at bounding box center [555, 181] width 82 height 33
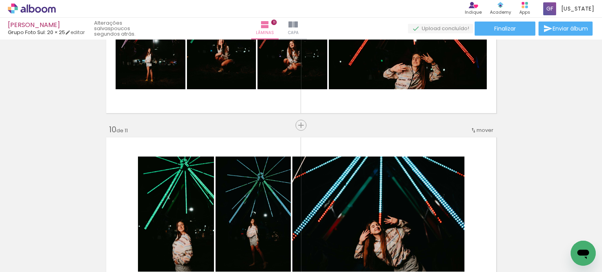
scroll to position [1764, 0]
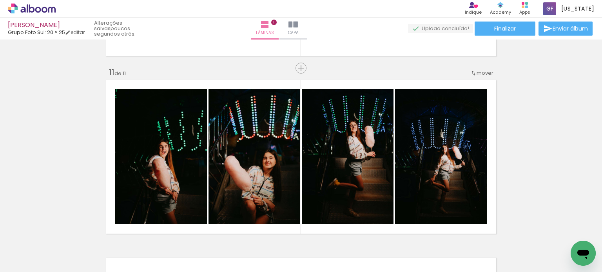
scroll to position [0, 1308]
